Goal: Navigation & Orientation: Find specific page/section

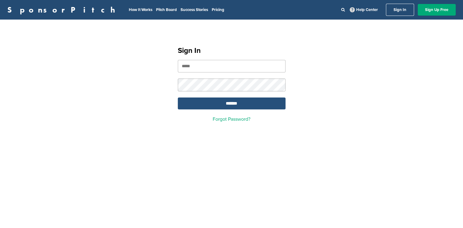
type input "**********"
click at [231, 105] on input "*******" at bounding box center [232, 104] width 108 height 12
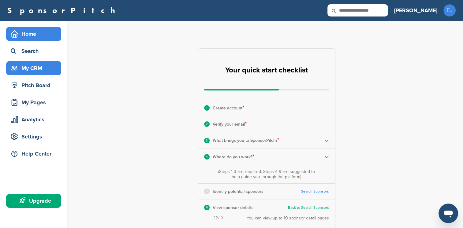
click at [38, 69] on div "My CRM" at bounding box center [35, 68] width 52 height 11
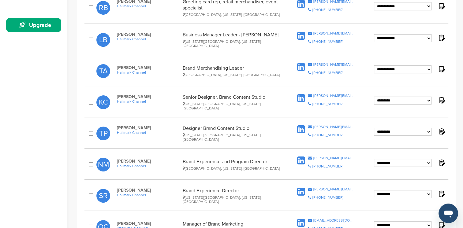
scroll to position [185, 0]
